Goal: Task Accomplishment & Management: Use online tool/utility

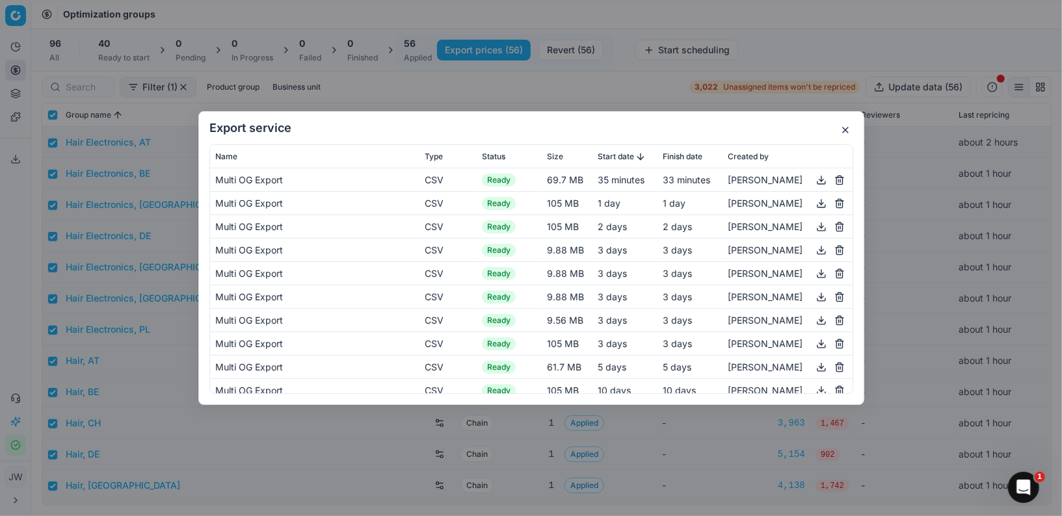
click at [844, 135] on button "button" at bounding box center [846, 130] width 16 height 16
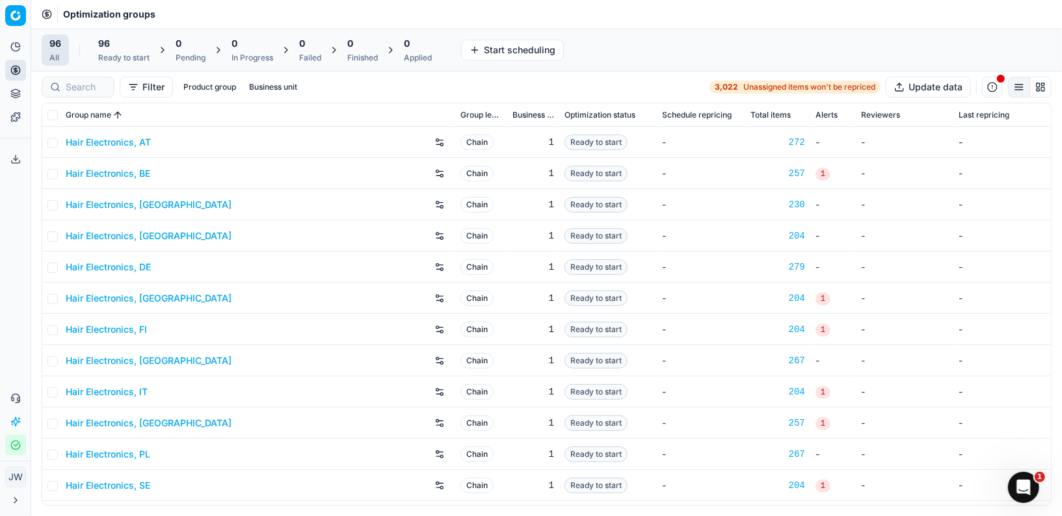
click at [135, 51] on div "96 Ready to start" at bounding box center [123, 50] width 51 height 26
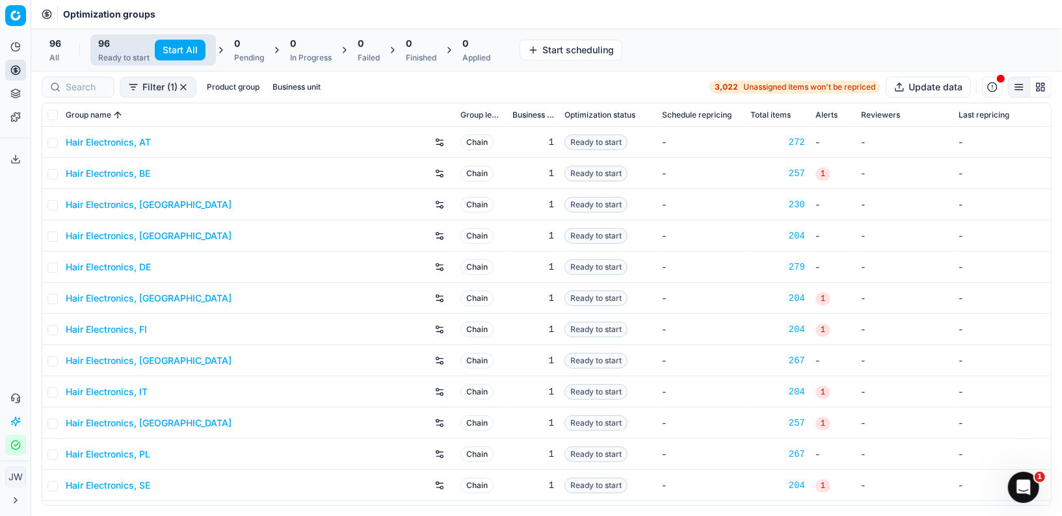
click at [178, 49] on button "Start All" at bounding box center [180, 50] width 51 height 21
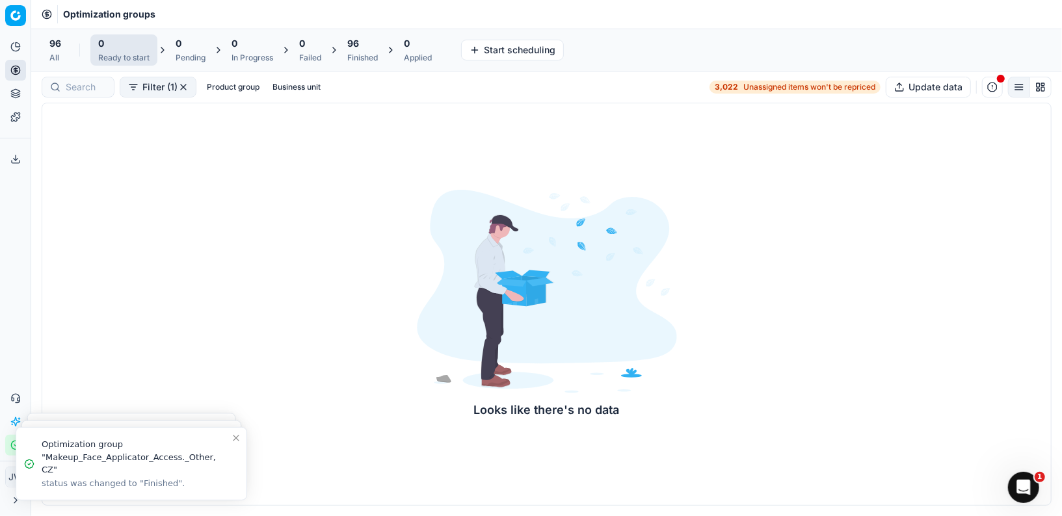
click at [373, 62] on div "Finished" at bounding box center [362, 58] width 31 height 10
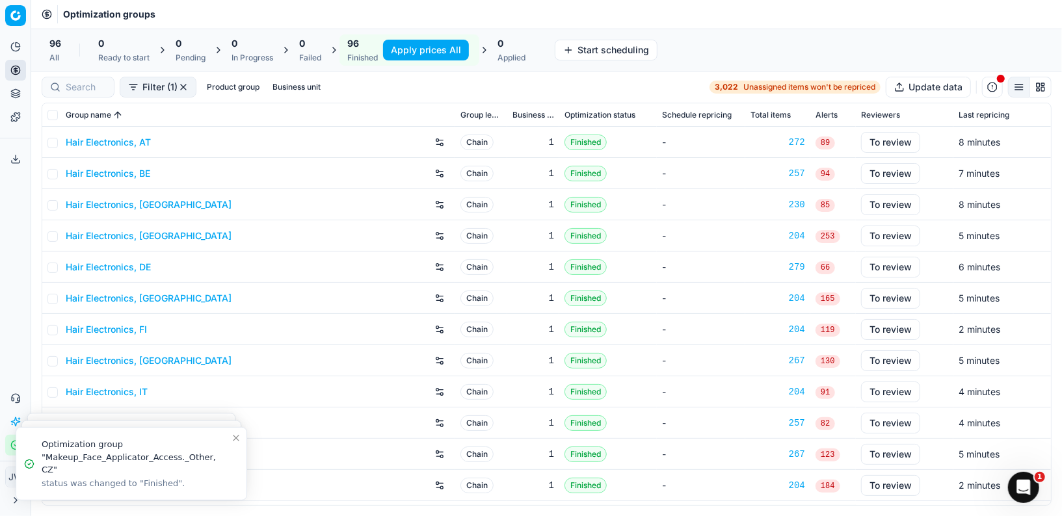
click at [416, 49] on button "Apply prices All" at bounding box center [426, 50] width 86 height 21
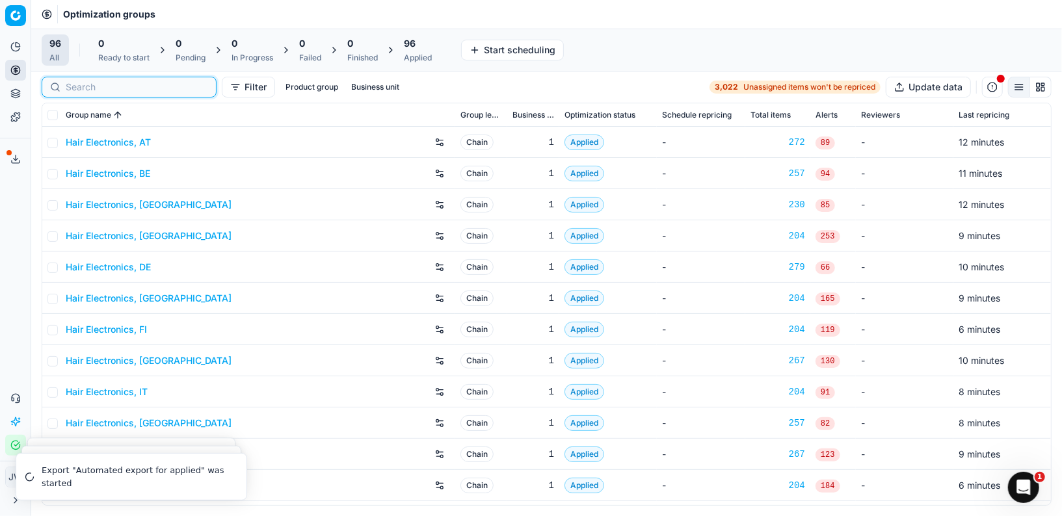
click at [85, 86] on input at bounding box center [137, 87] width 142 height 13
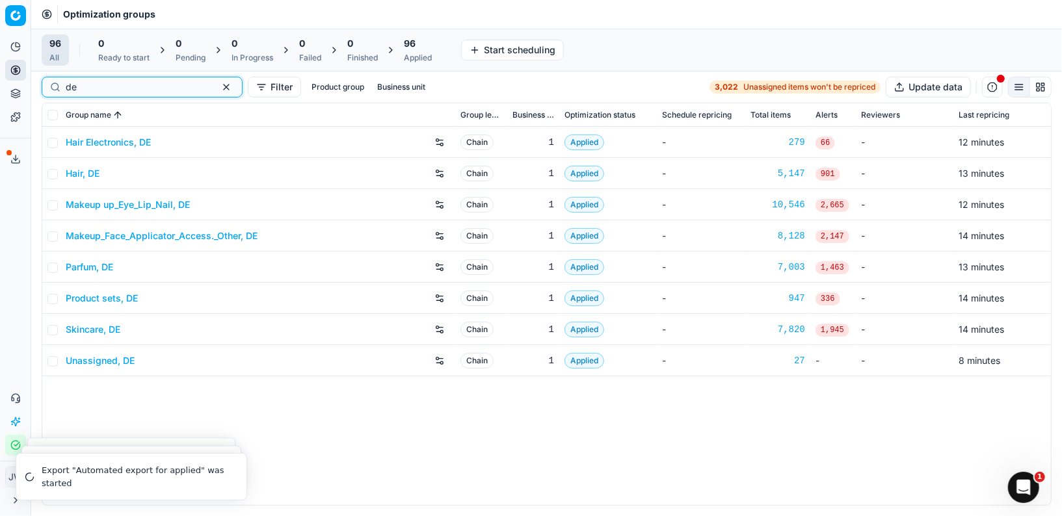
type input "de"
click at [219, 88] on button "button" at bounding box center [227, 87] width 16 height 16
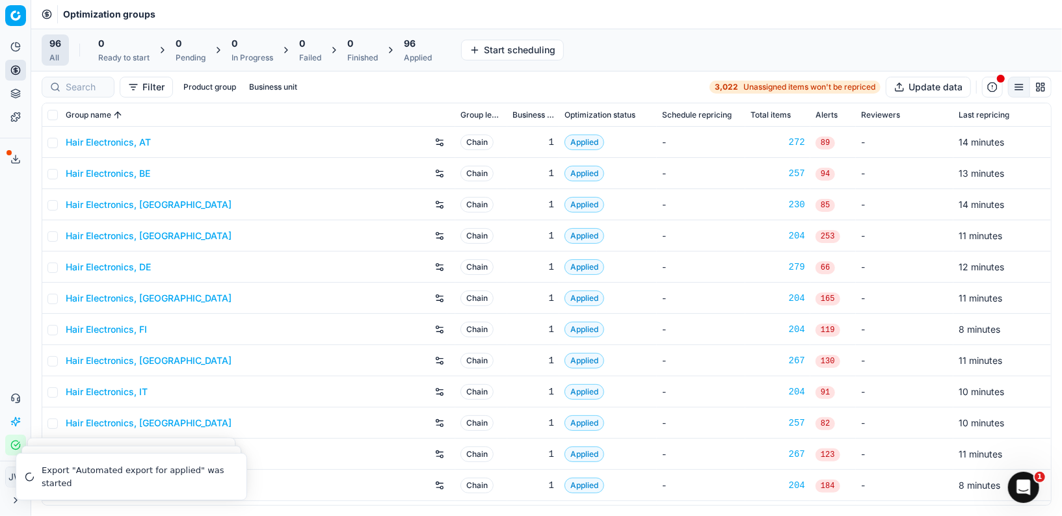
click at [277, 88] on button "Business unit" at bounding box center [273, 87] width 59 height 16
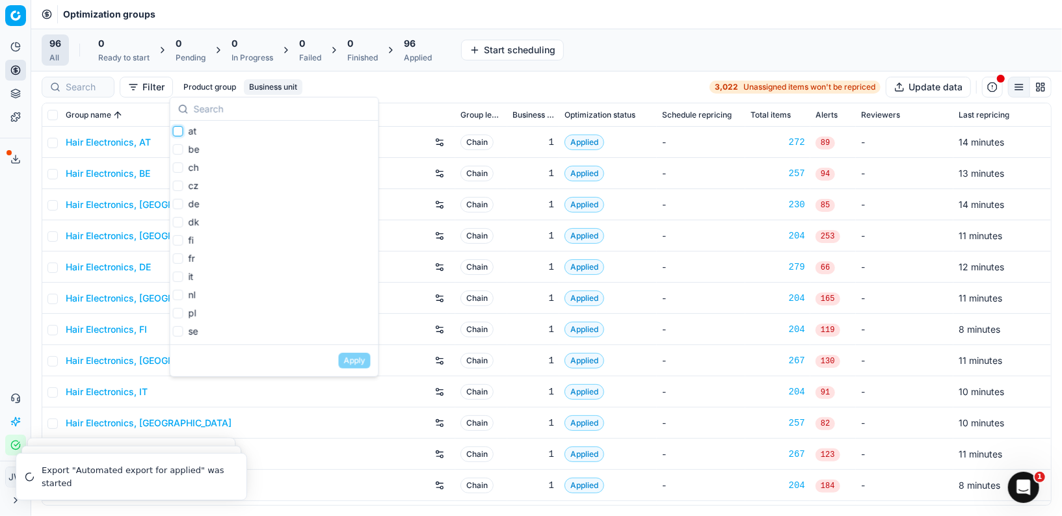
click at [178, 132] on input "at" at bounding box center [178, 131] width 10 height 10
checkbox input "true"
click at [176, 151] on input "be" at bounding box center [178, 149] width 10 height 10
checkbox input "true"
click at [176, 167] on input "ch" at bounding box center [178, 168] width 10 height 10
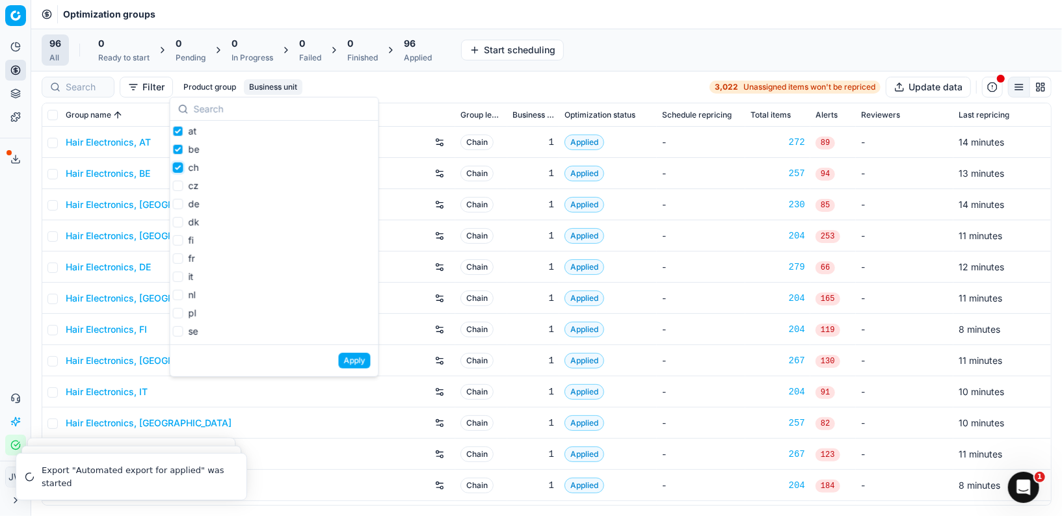
checkbox input "true"
click at [176, 200] on input "de" at bounding box center [178, 204] width 10 height 10
checkbox input "true"
click at [177, 258] on input "fr" at bounding box center [178, 259] width 10 height 10
checkbox input "true"
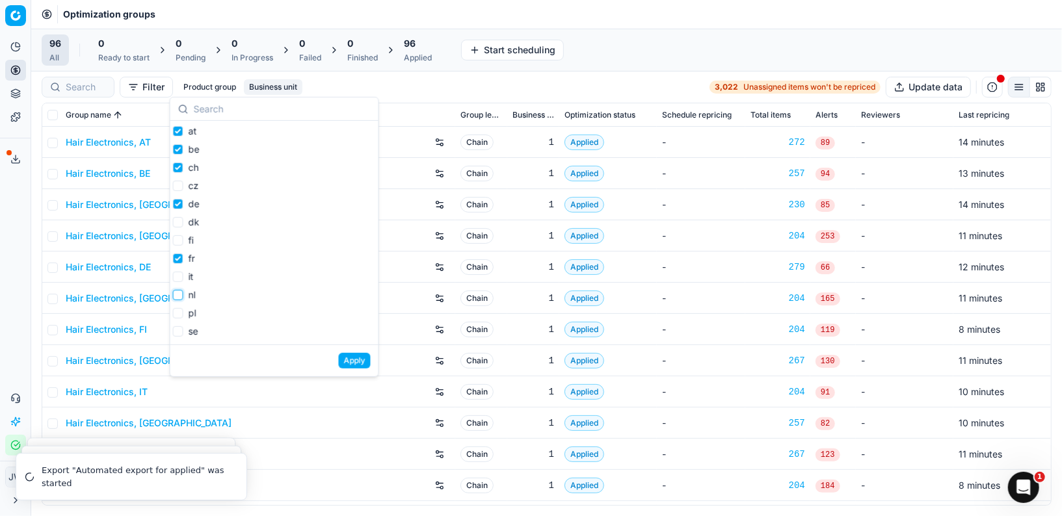
click at [179, 295] on input "nl" at bounding box center [178, 295] width 10 height 10
checkbox input "true"
click at [180, 314] on input "pl" at bounding box center [178, 313] width 10 height 10
checkbox input "true"
click at [361, 362] on button "Apply" at bounding box center [355, 361] width 32 height 16
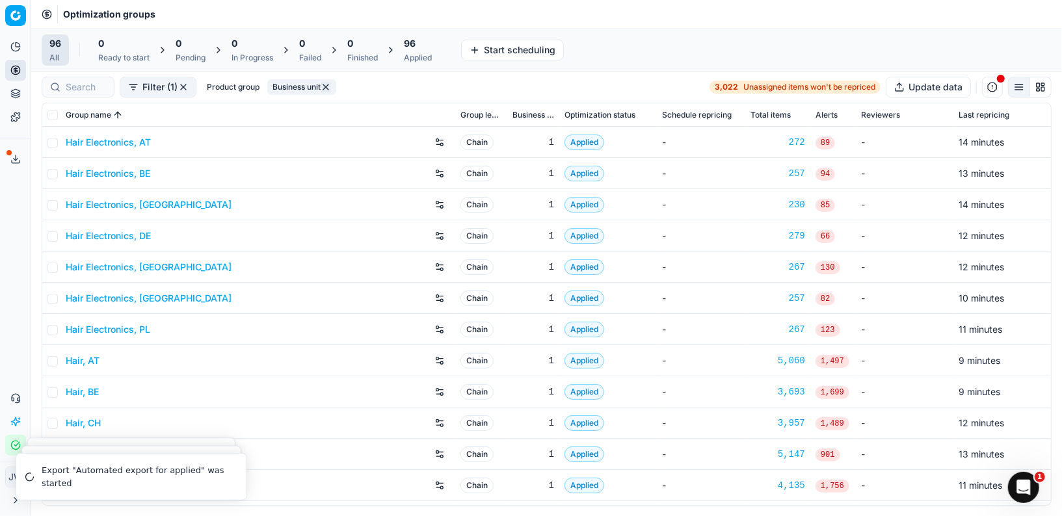
click at [420, 58] on div "Applied" at bounding box center [418, 58] width 28 height 10
click at [472, 53] on button "Export prices All" at bounding box center [481, 50] width 88 height 21
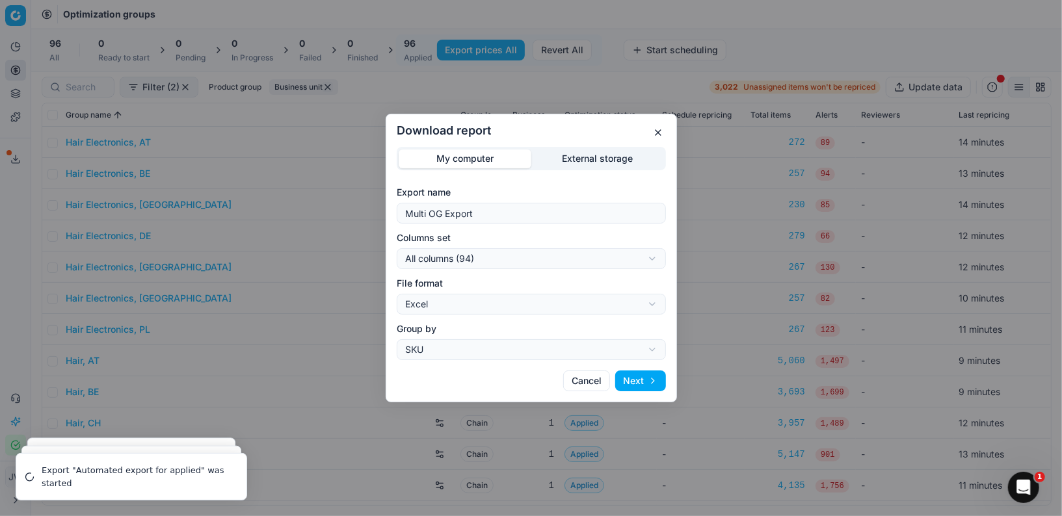
click at [494, 259] on div "Download report My computer External storage Export name Multi OG Export Column…" at bounding box center [531, 258] width 1062 height 516
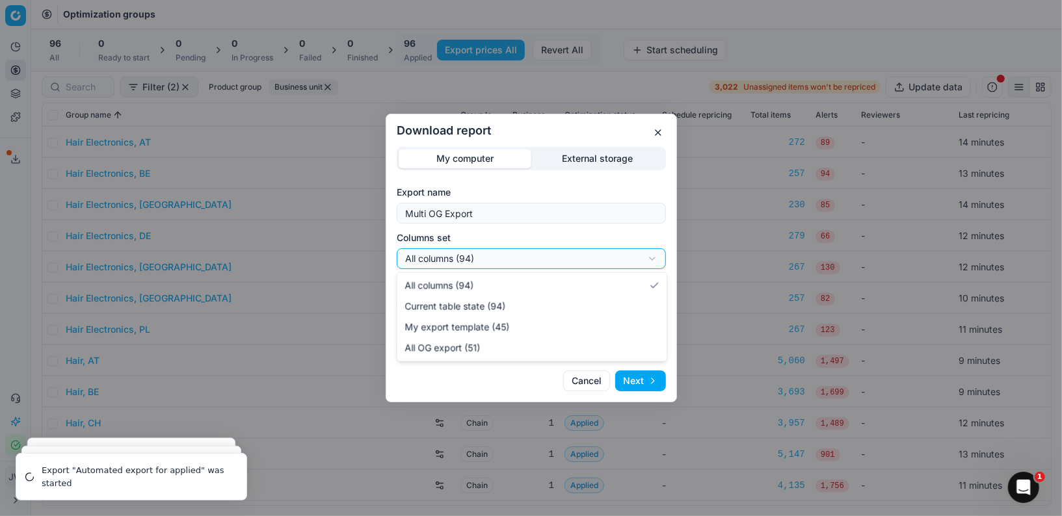
select select "custom"
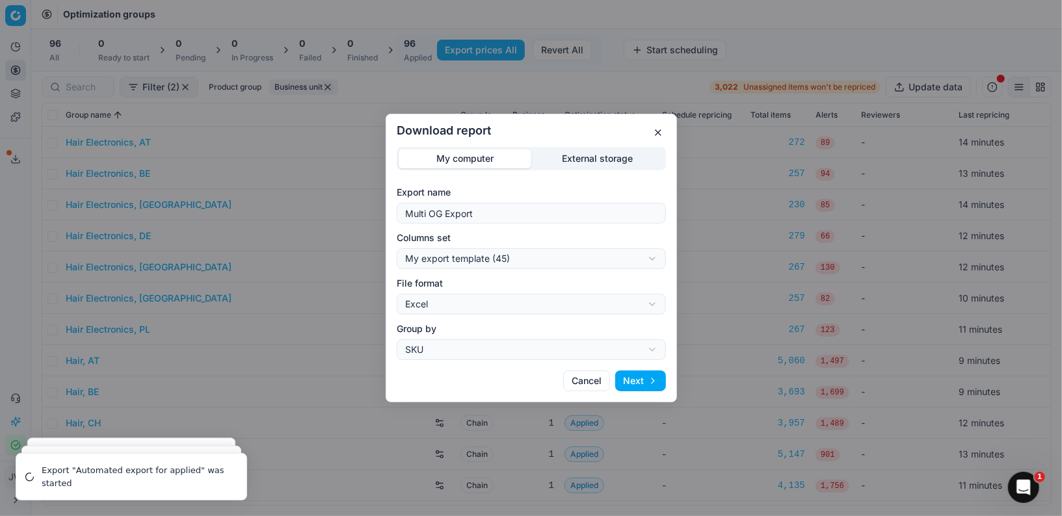
click at [587, 389] on button "Cancel" at bounding box center [586, 381] width 47 height 21
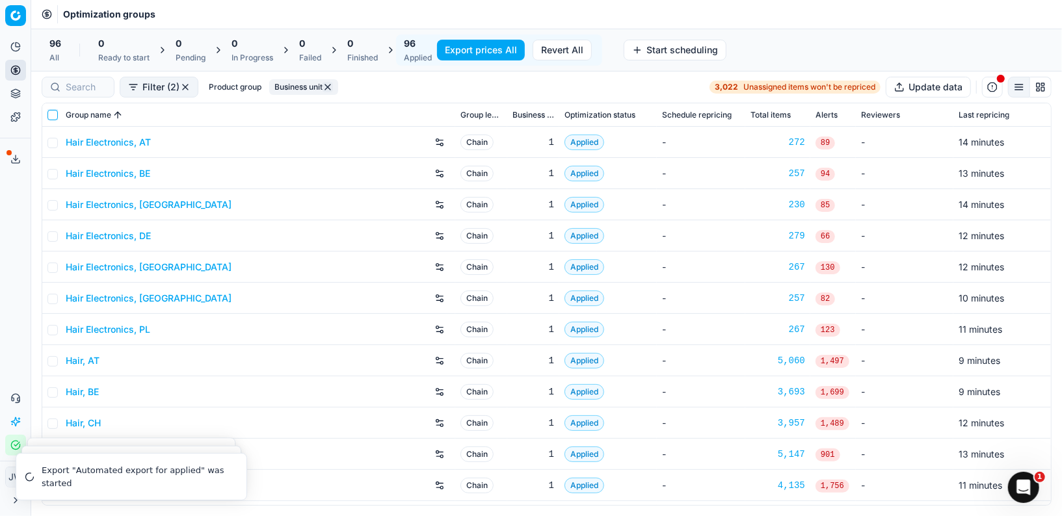
click at [55, 114] on input "checkbox" at bounding box center [52, 115] width 10 height 10
checkbox input "true"
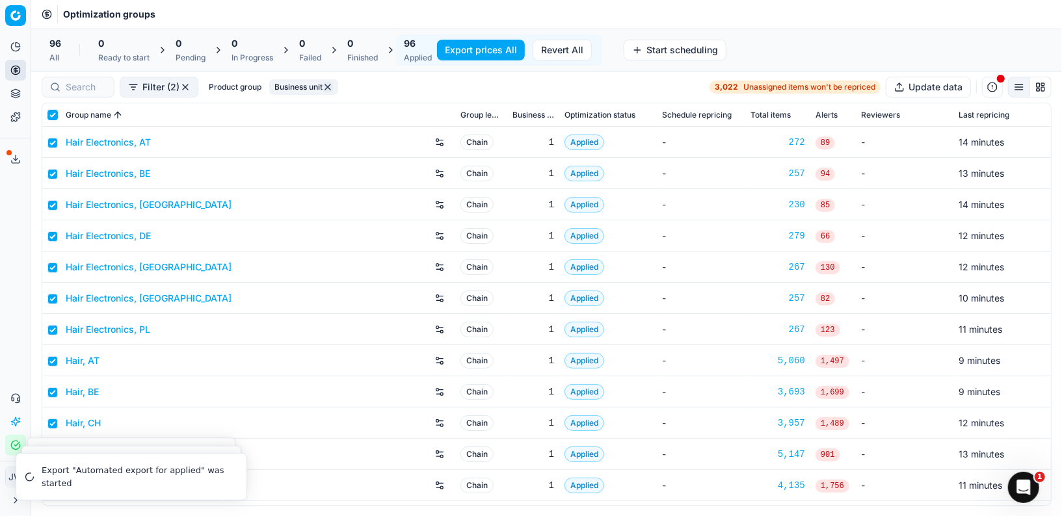
checkbox input "true"
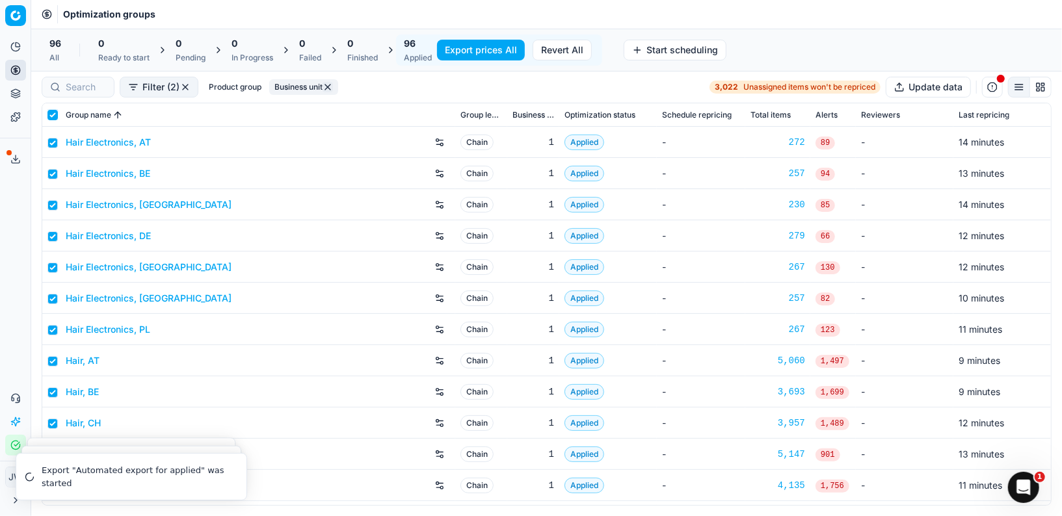
checkbox input "true"
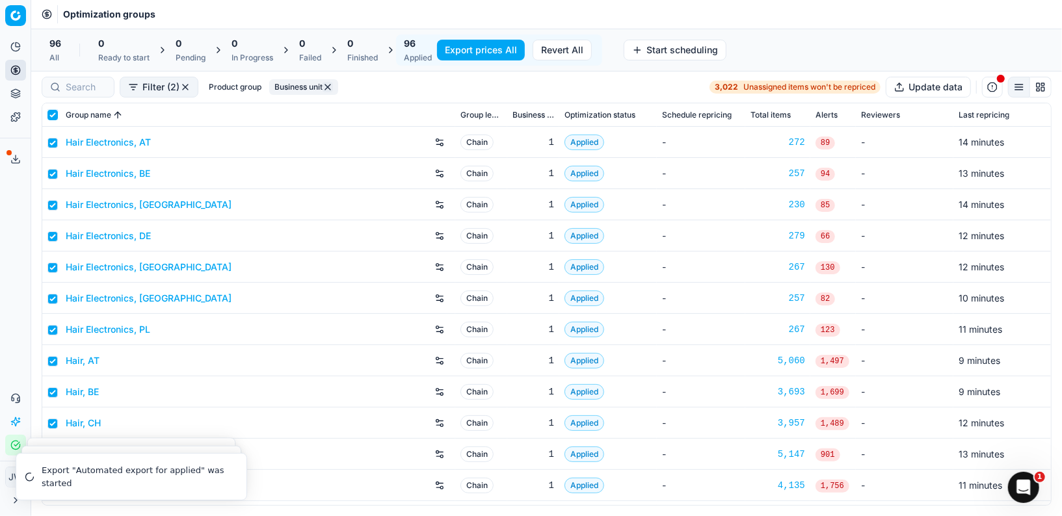
checkbox input "true"
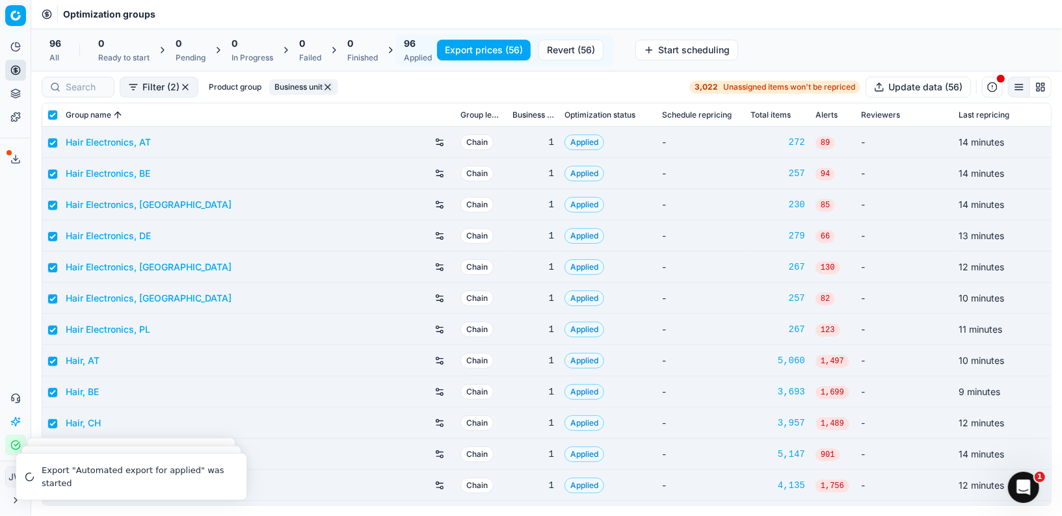
click at [288, 89] on button "Business unit" at bounding box center [303, 87] width 69 height 16
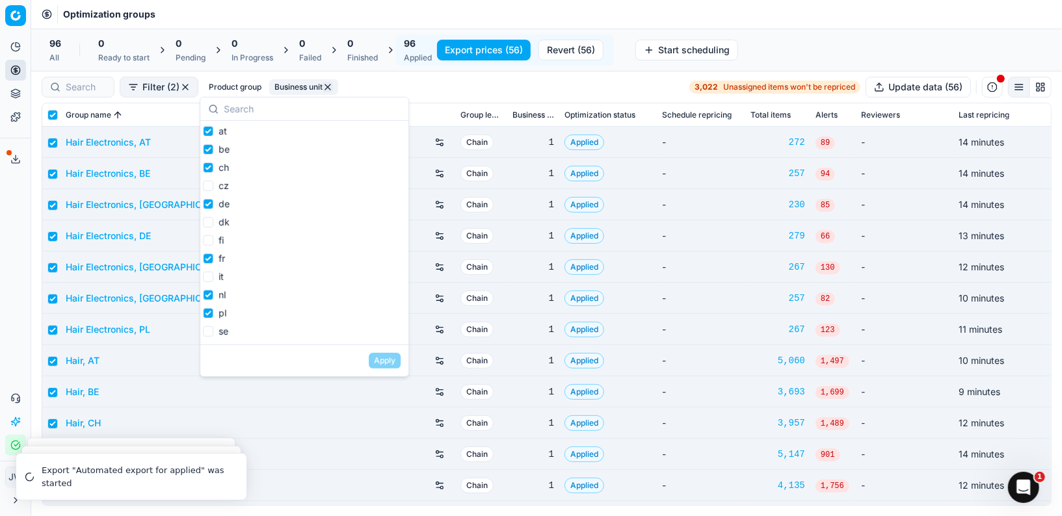
click at [440, 94] on div "Filter (2) Product group Business unit 3,022 Unassigned items won't be repriced…" at bounding box center [547, 87] width 1010 height 21
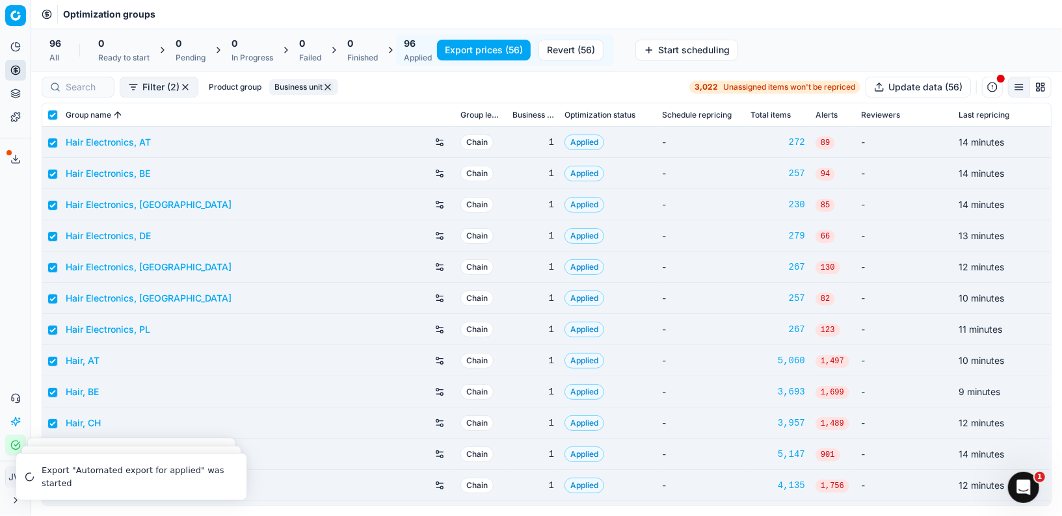
click at [502, 53] on button "Export prices (56)" at bounding box center [484, 50] width 94 height 21
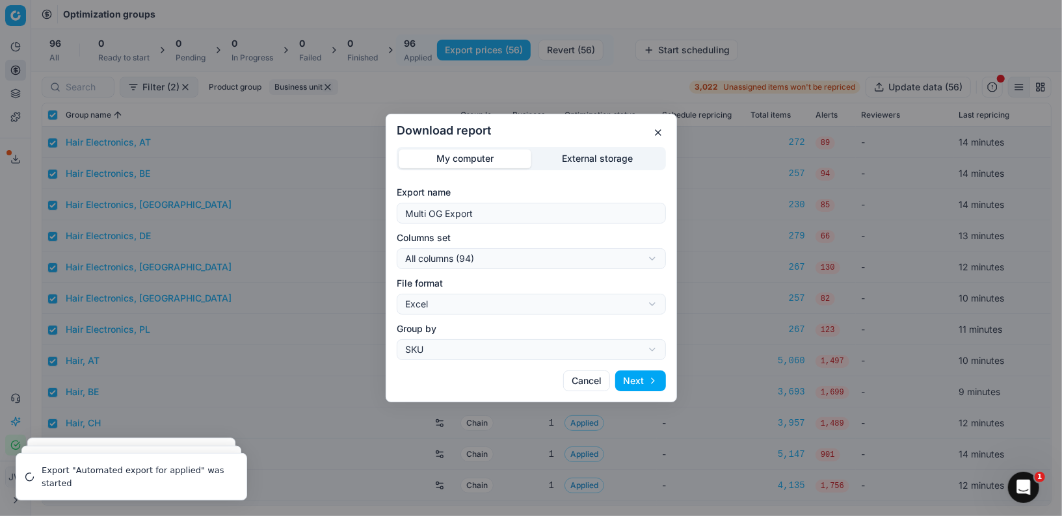
click at [544, 261] on div "Download report My computer External storage Export name Multi OG Export Column…" at bounding box center [531, 258] width 1062 height 516
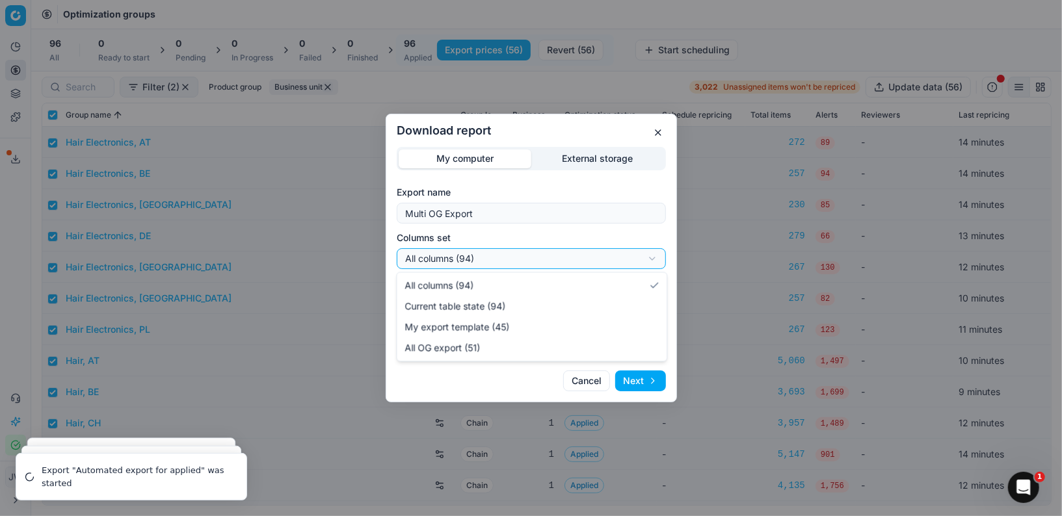
select select "custom"
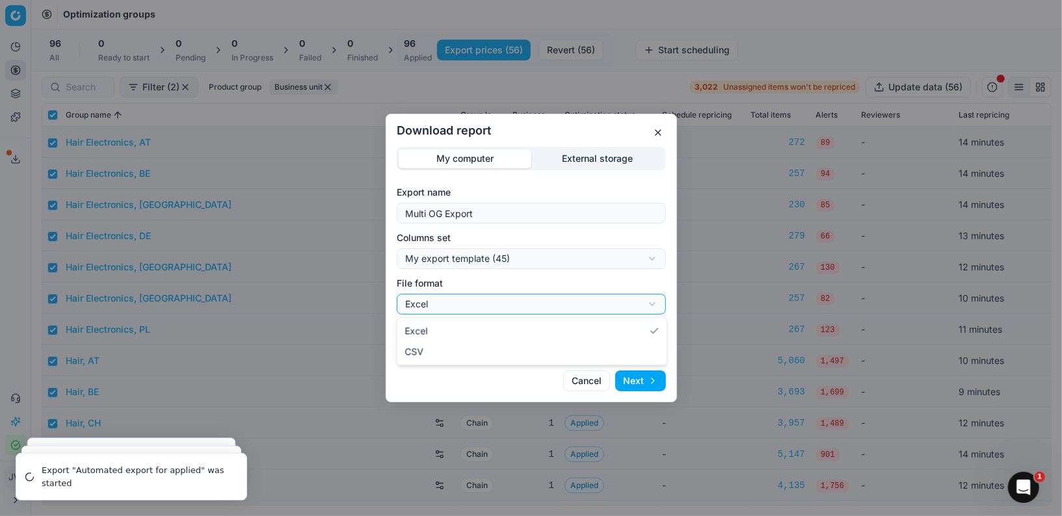
click at [525, 298] on div "Download report My computer External storage Export name Multi OG Export Column…" at bounding box center [531, 258] width 1062 height 516
select select "csv"
click at [635, 379] on button "Next" at bounding box center [640, 381] width 51 height 21
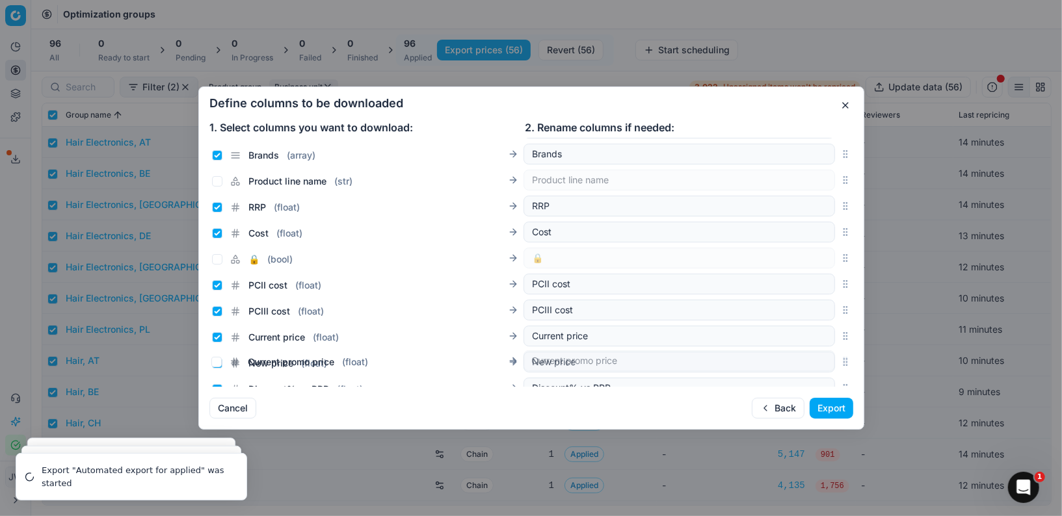
scroll to position [198, 0]
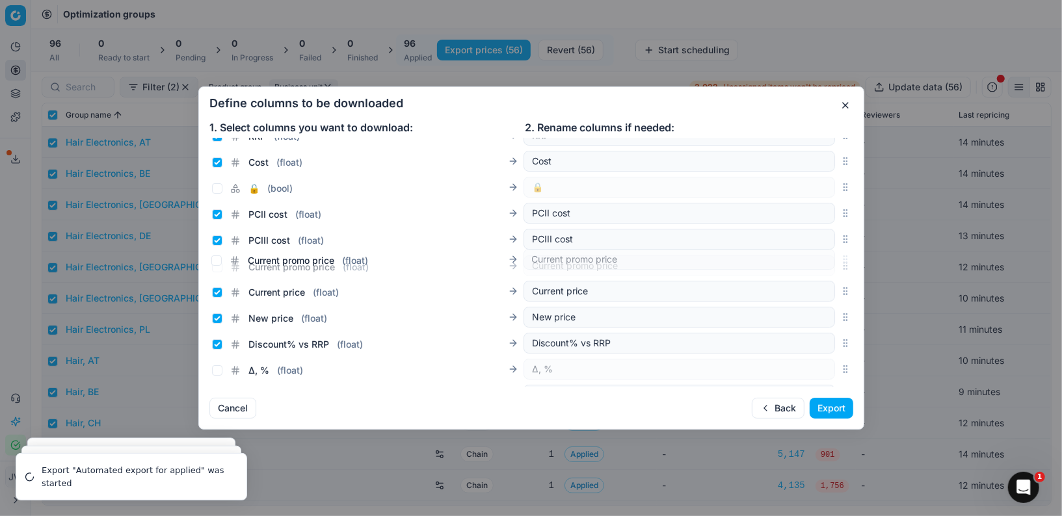
drag, startPoint x: 846, startPoint y: 260, endPoint x: 784, endPoint y: 258, distance: 61.2
click at [784, 258] on div "Current promo price ( float ) Current promo price" at bounding box center [531, 266] width 644 height 26
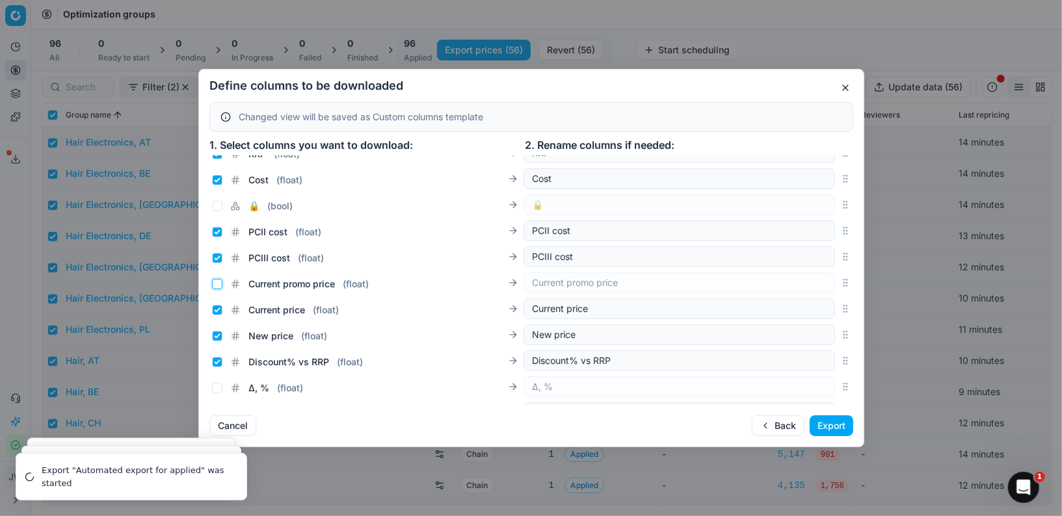
click at [220, 286] on input "Current promo price ( float )" at bounding box center [217, 284] width 10 height 10
checkbox input "true"
click at [220, 310] on input "Current price ( float )" at bounding box center [217, 310] width 10 height 10
checkbox input "false"
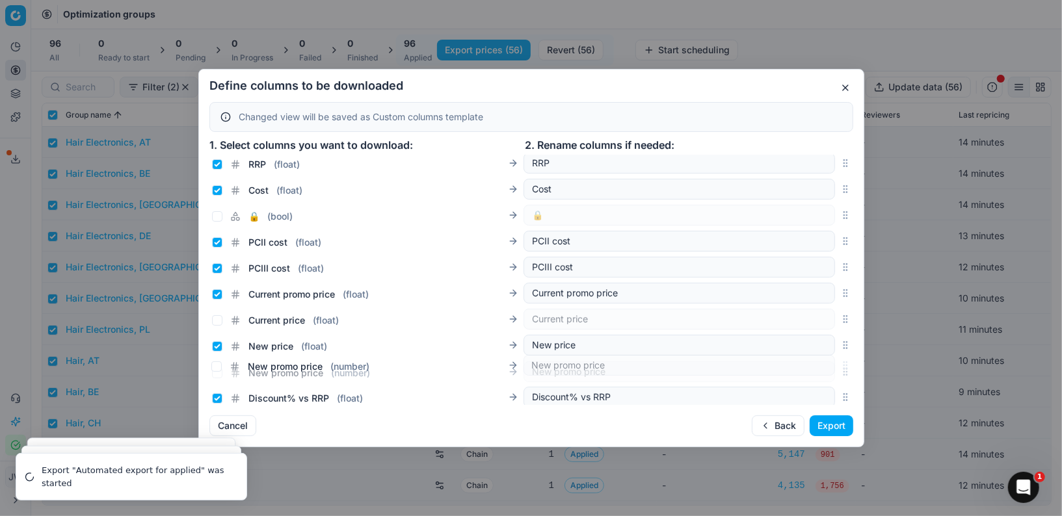
scroll to position [197, 0]
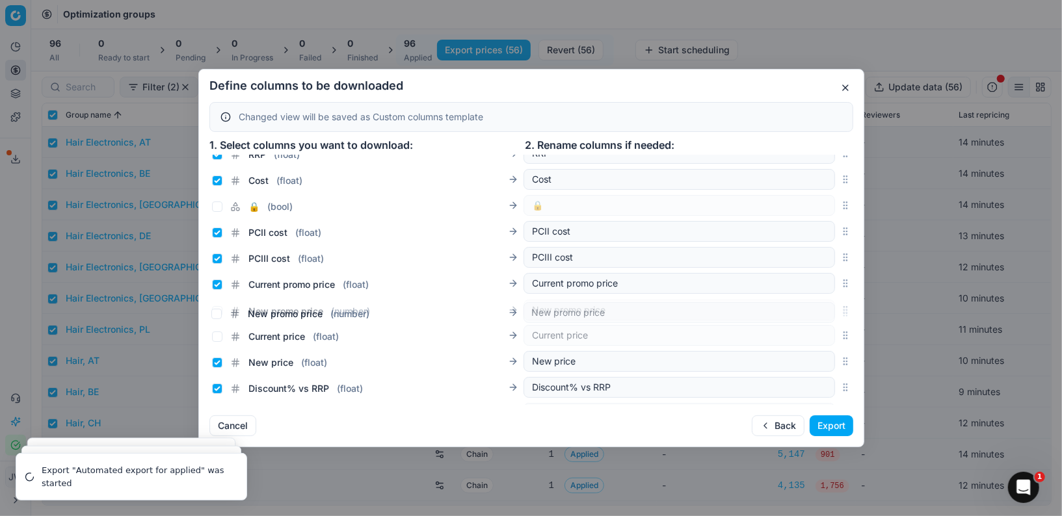
drag, startPoint x: 845, startPoint y: 339, endPoint x: 805, endPoint y: 312, distance: 48.2
click at [805, 312] on div "New promo price ( number ) New promo price" at bounding box center [531, 310] width 644 height 26
click at [217, 361] on input "New price ( float )" at bounding box center [217, 363] width 10 height 10
checkbox input "false"
click at [214, 312] on input "New promo price ( number )" at bounding box center [217, 311] width 10 height 10
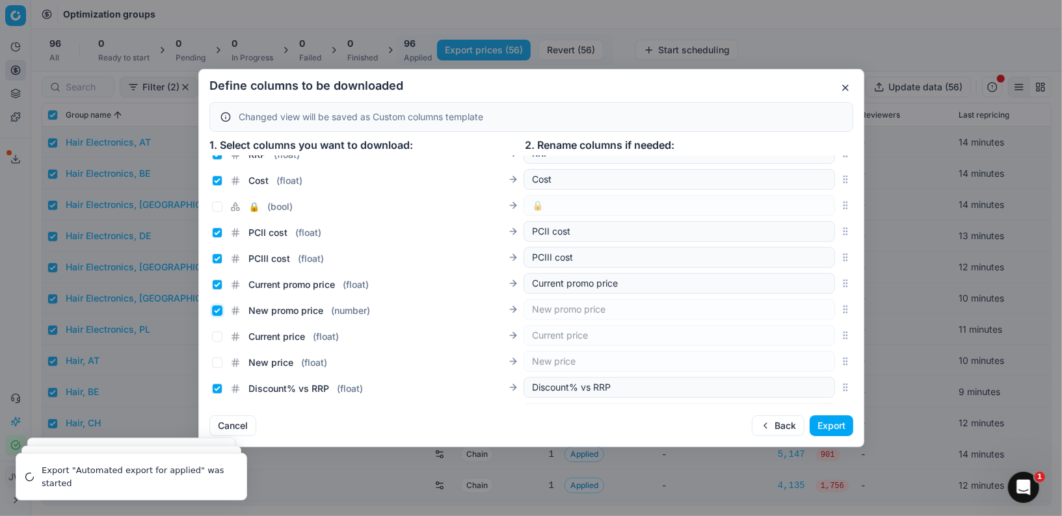
checkbox input "true"
click at [823, 423] on button "Export" at bounding box center [832, 426] width 44 height 21
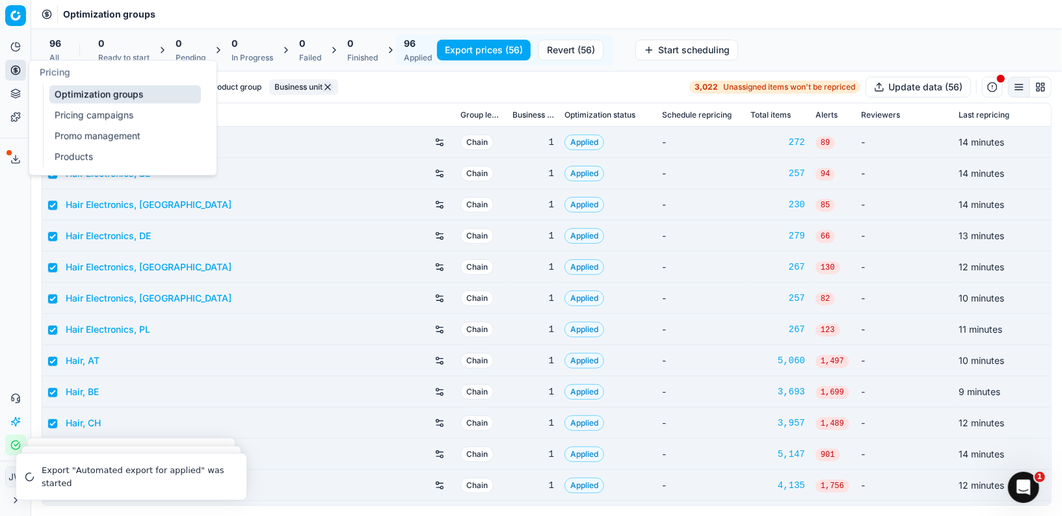
click at [16, 68] on icon at bounding box center [15, 70] width 10 height 10
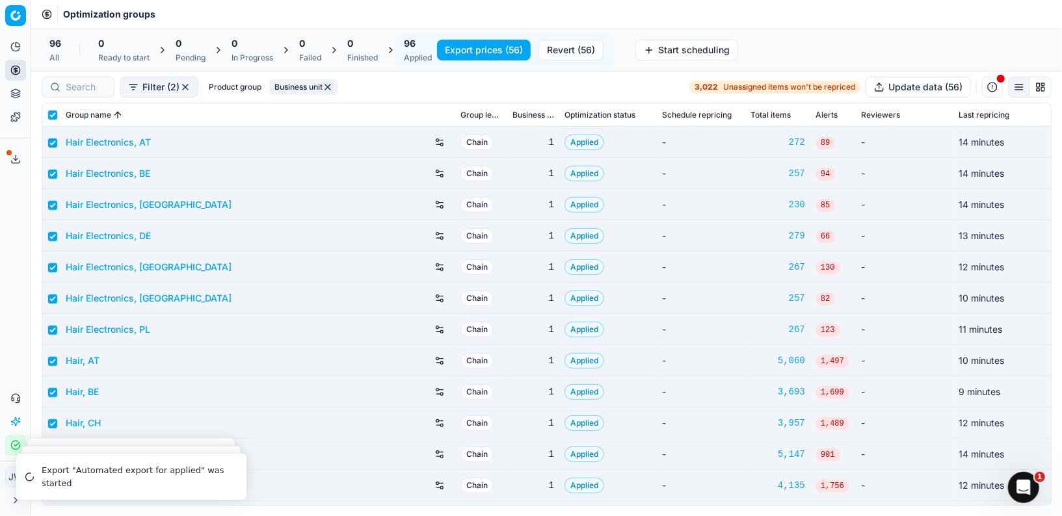
click at [295, 111] on div "Group name" at bounding box center [258, 115] width 384 height 13
click at [23, 165] on button "Export service" at bounding box center [15, 159] width 21 height 21
click at [20, 74] on icon at bounding box center [15, 70] width 10 height 10
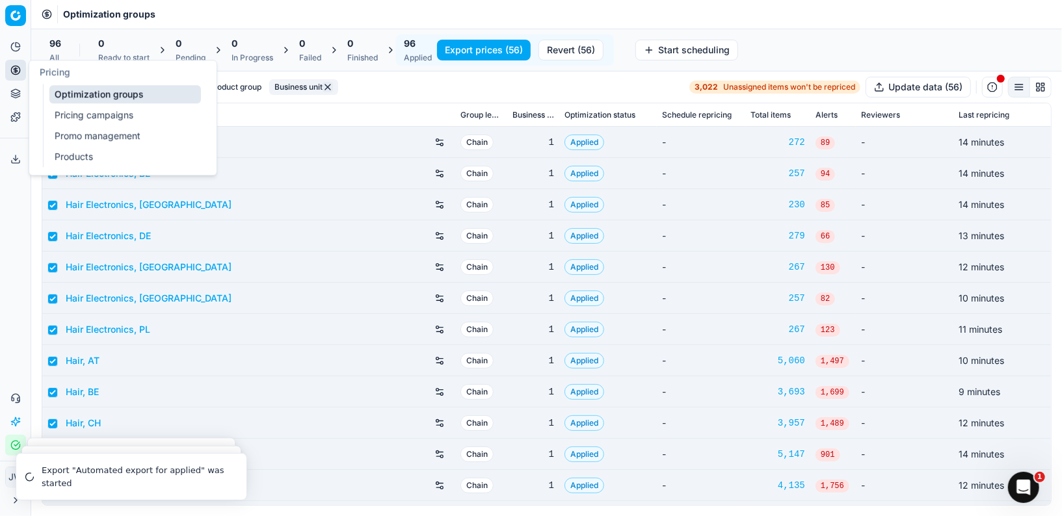
click at [66, 91] on link "Optimization groups" at bounding box center [125, 94] width 152 height 18
checkbox input "false"
